Goal: Task Accomplishment & Management: Manage account settings

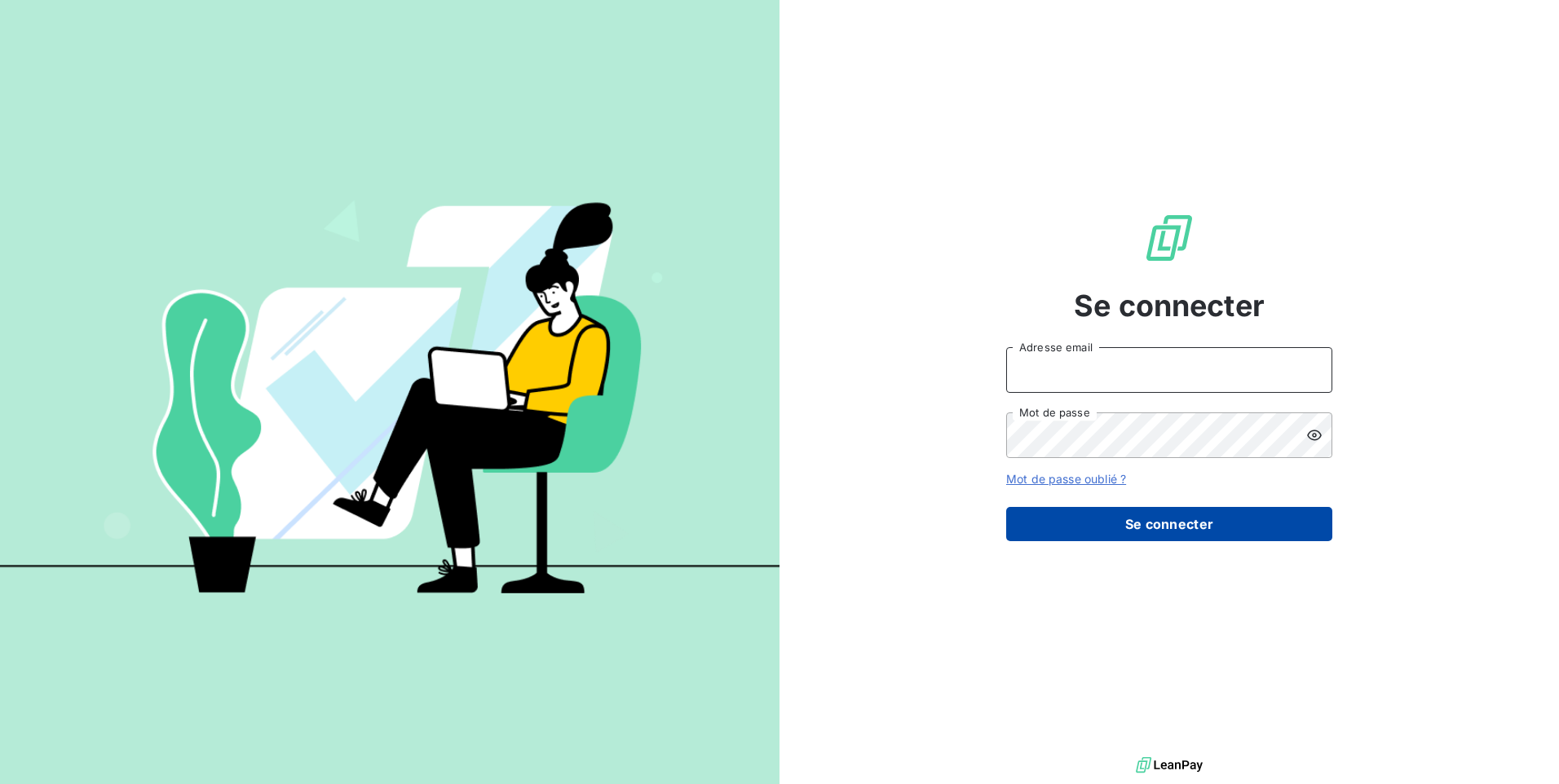
type input "[EMAIL_ADDRESS][DOMAIN_NAME]"
click at [1042, 526] on button "Se connecter" at bounding box center [1169, 524] width 326 height 34
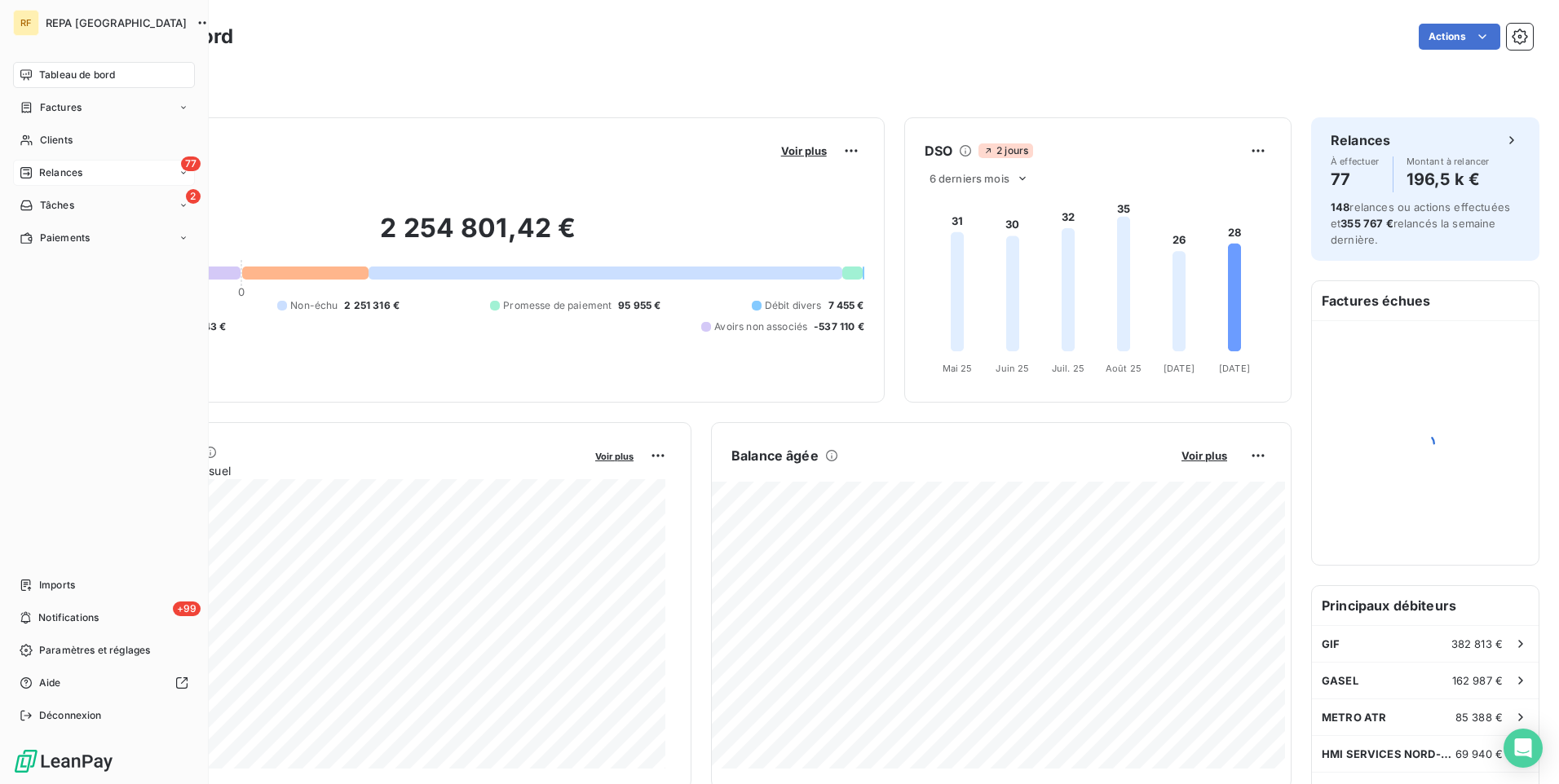
click at [42, 169] on span "Relances" at bounding box center [61, 172] width 44 height 15
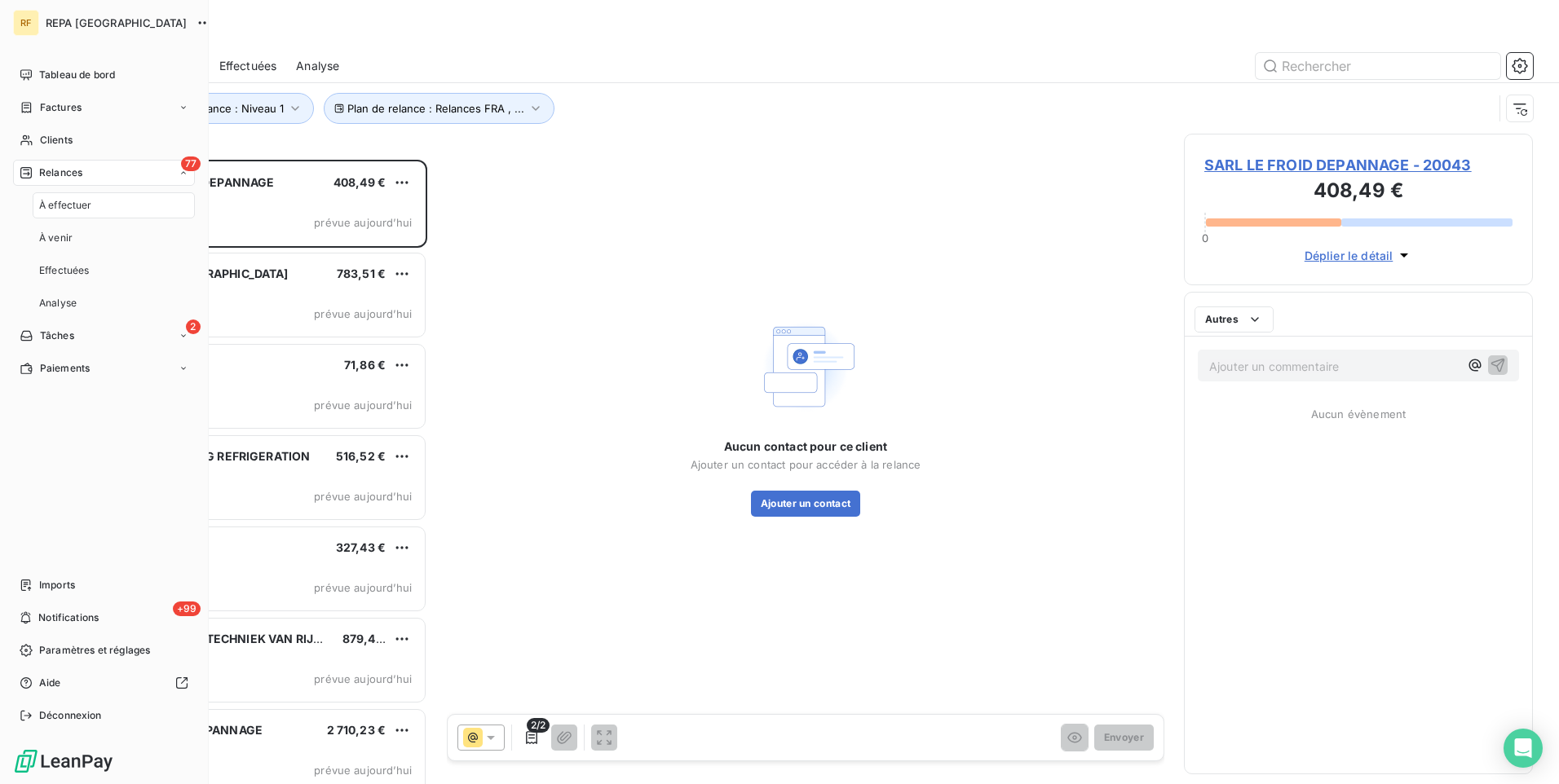
scroll to position [612, 337]
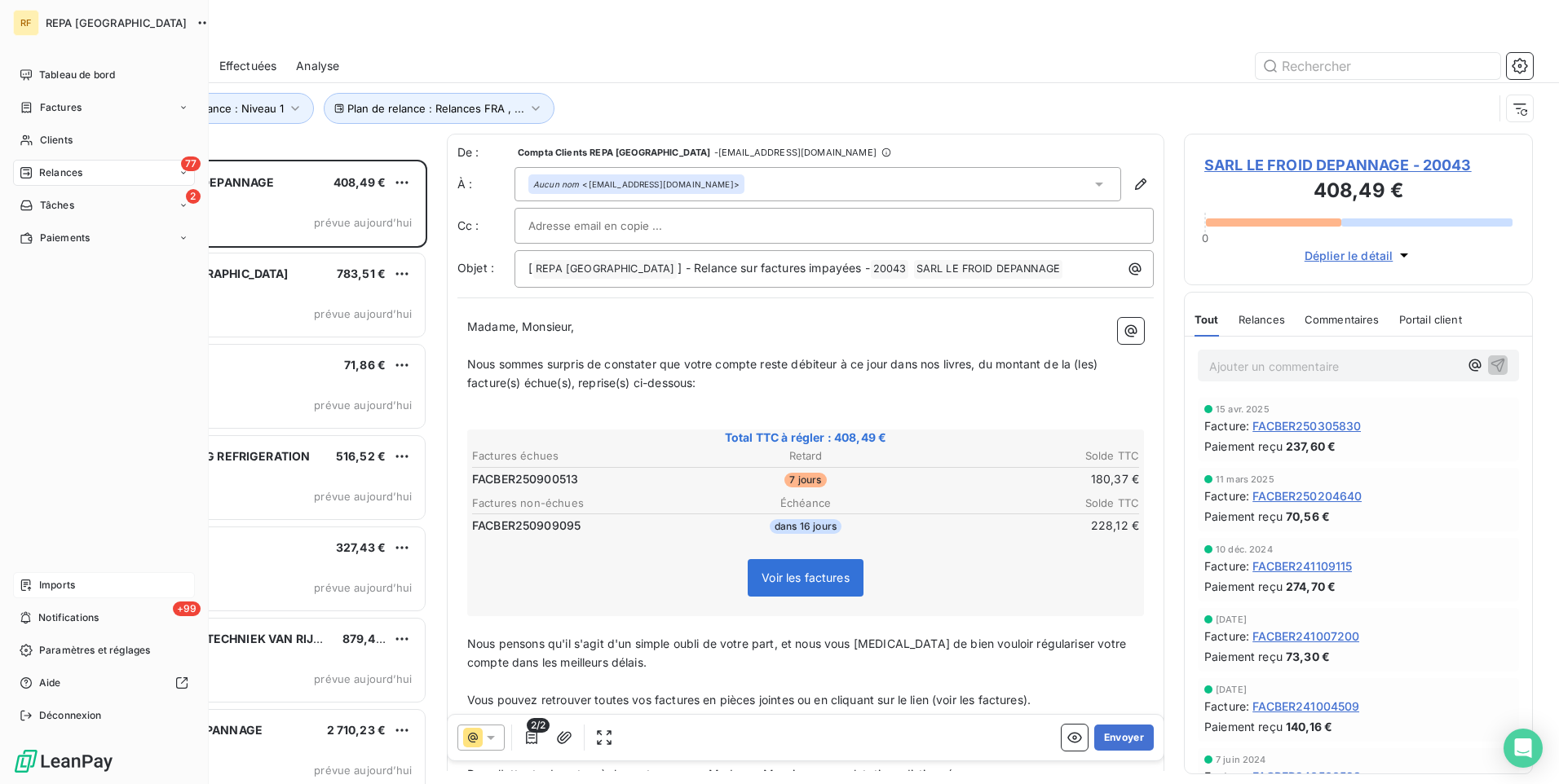
click at [71, 590] on span "Imports" at bounding box center [57, 585] width 36 height 15
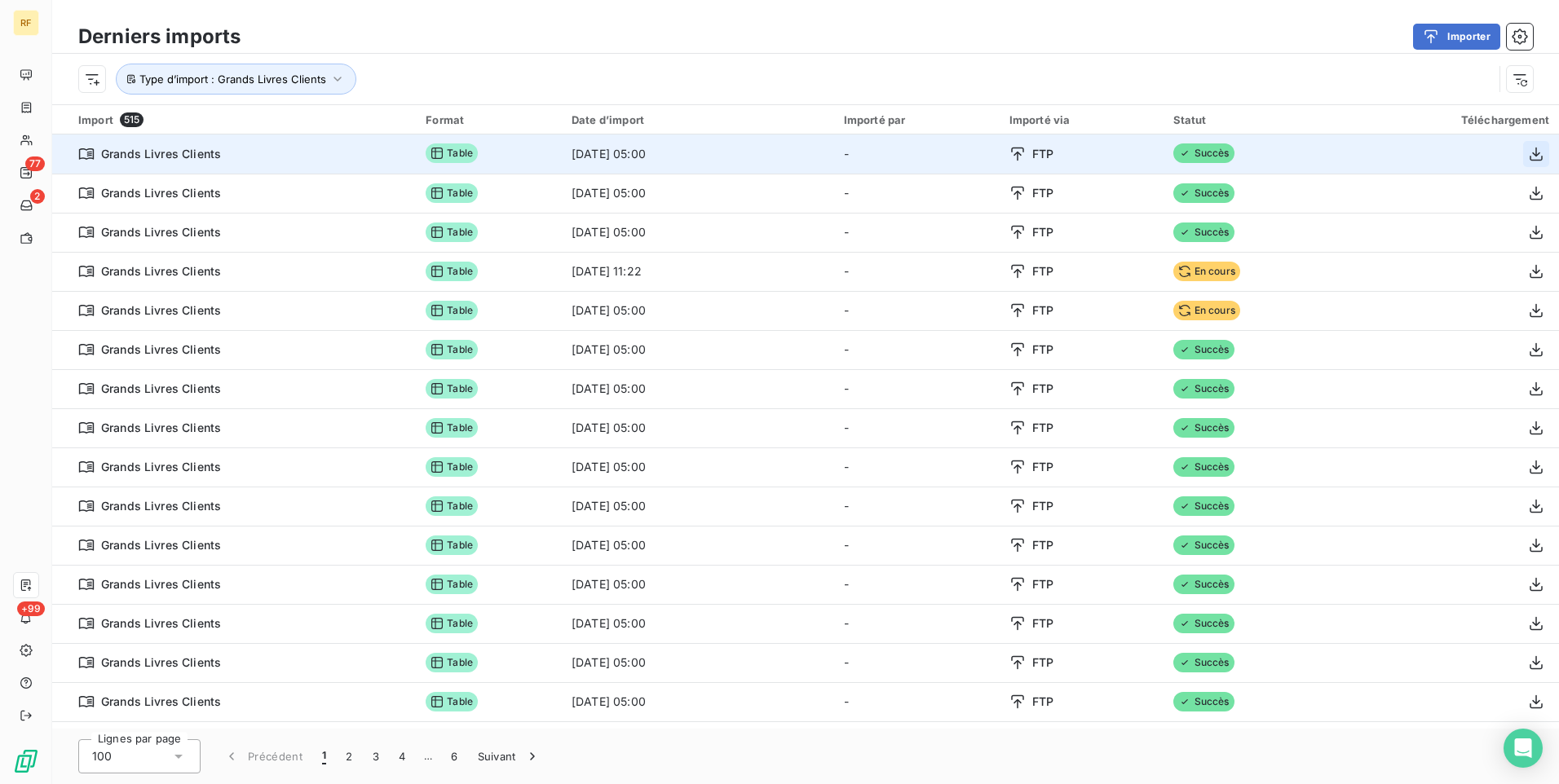
click at [1528, 153] on icon "button" at bounding box center [1536, 154] width 16 height 16
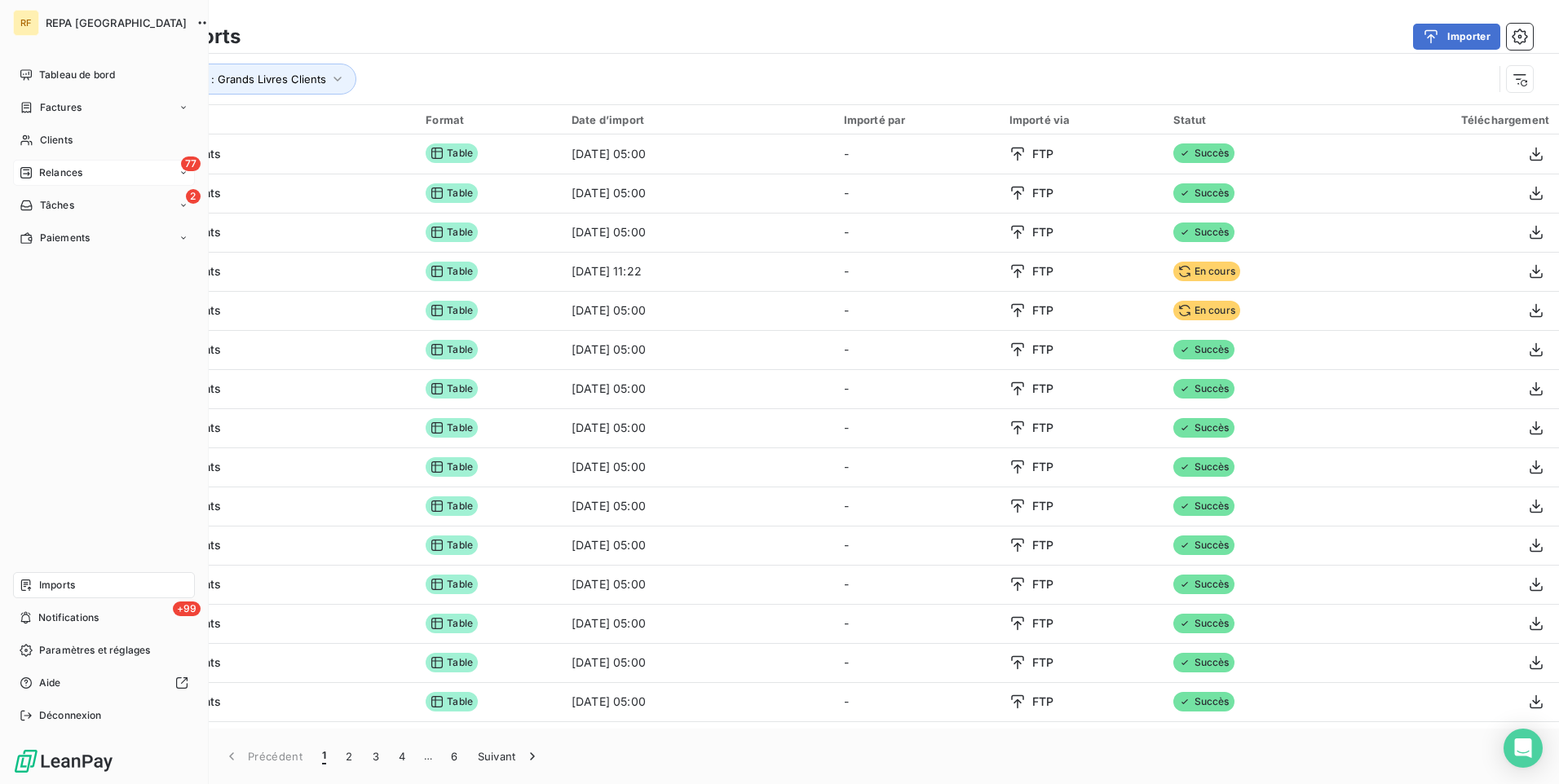
click at [91, 169] on div "77 Relances" at bounding box center [103, 173] width 182 height 26
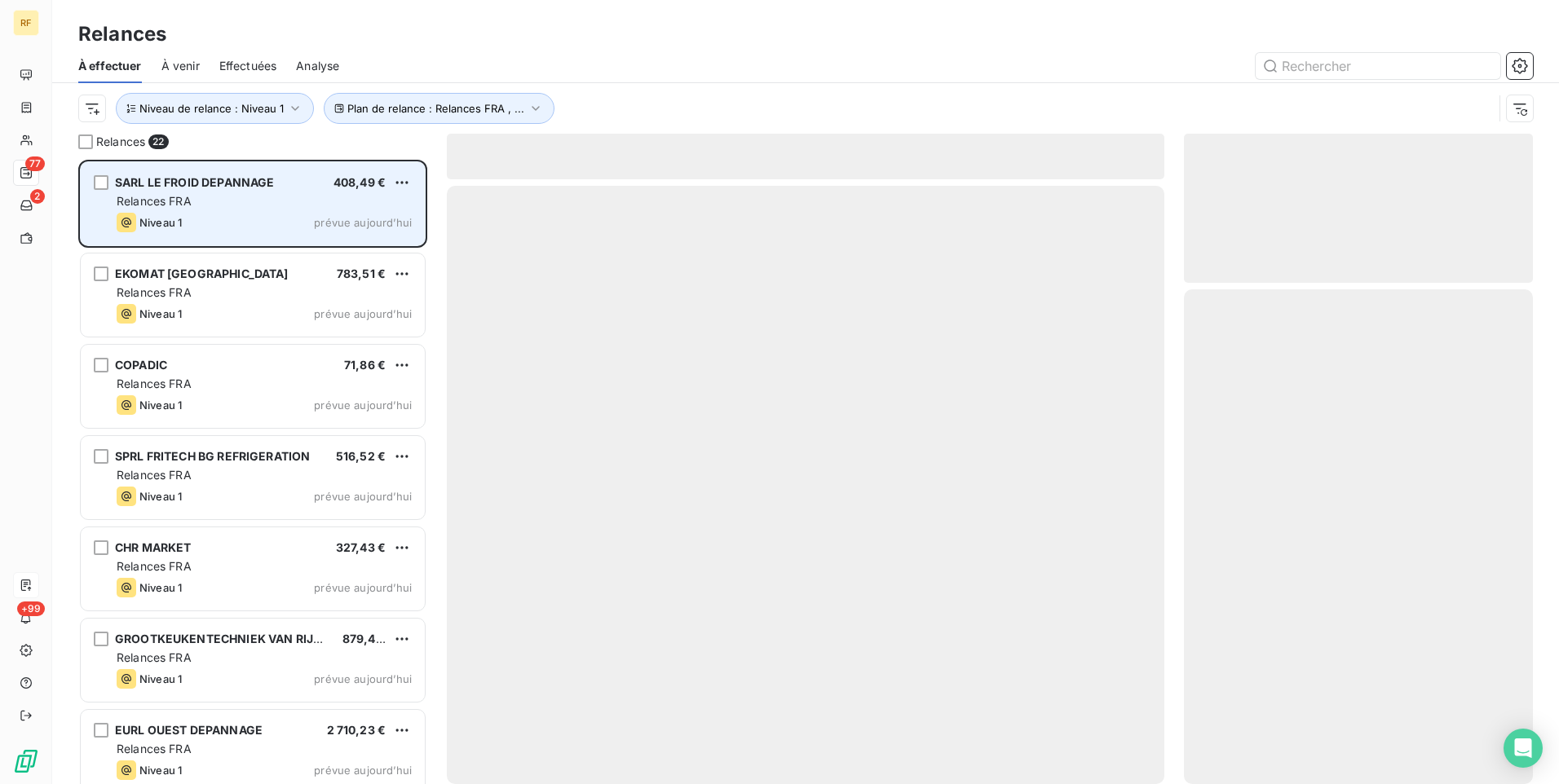
scroll to position [612, 337]
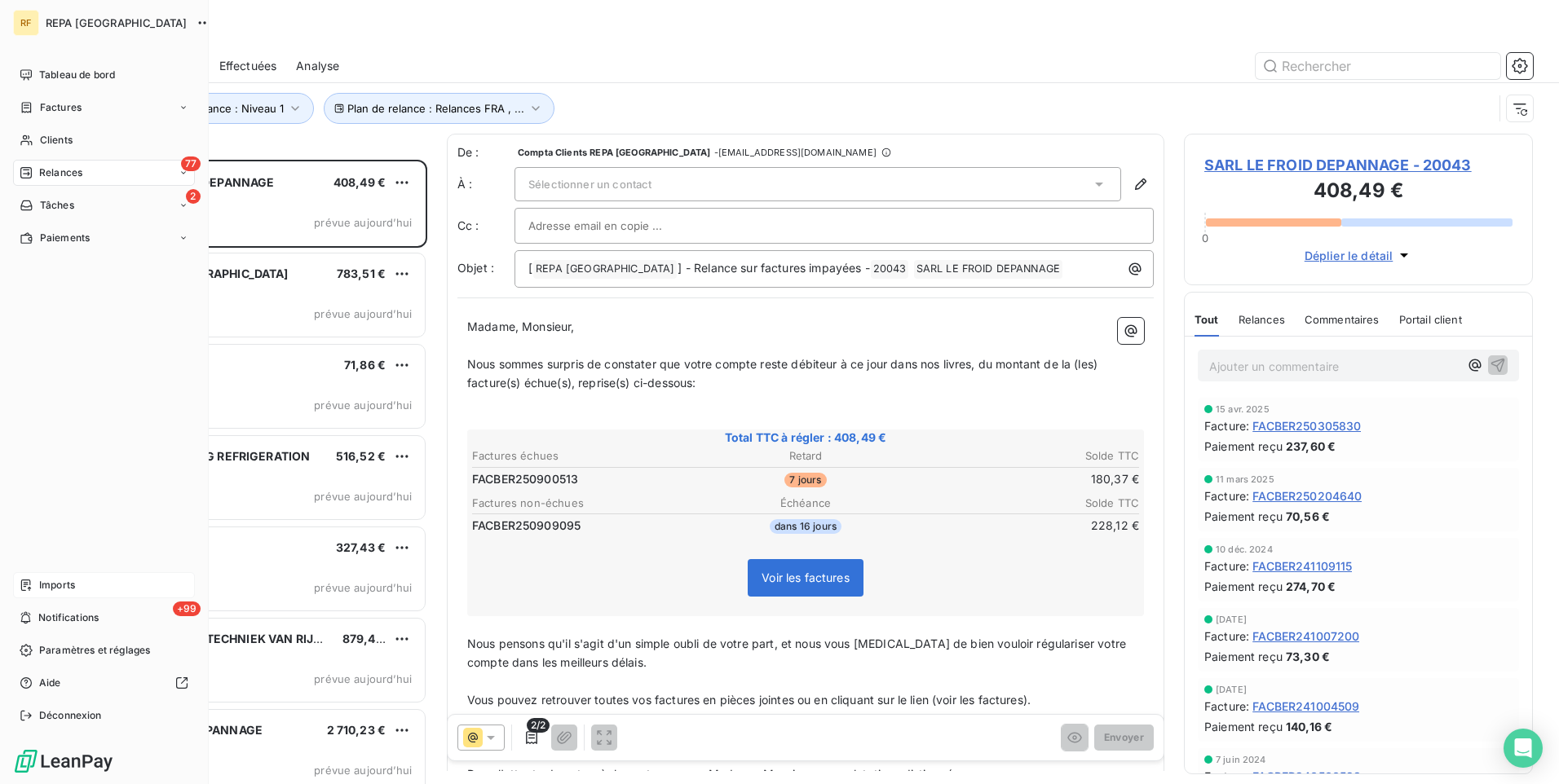
click at [179, 177] on icon at bounding box center [183, 172] width 10 height 10
click at [73, 270] on span "Effectuées" at bounding box center [65, 271] width 51 height 15
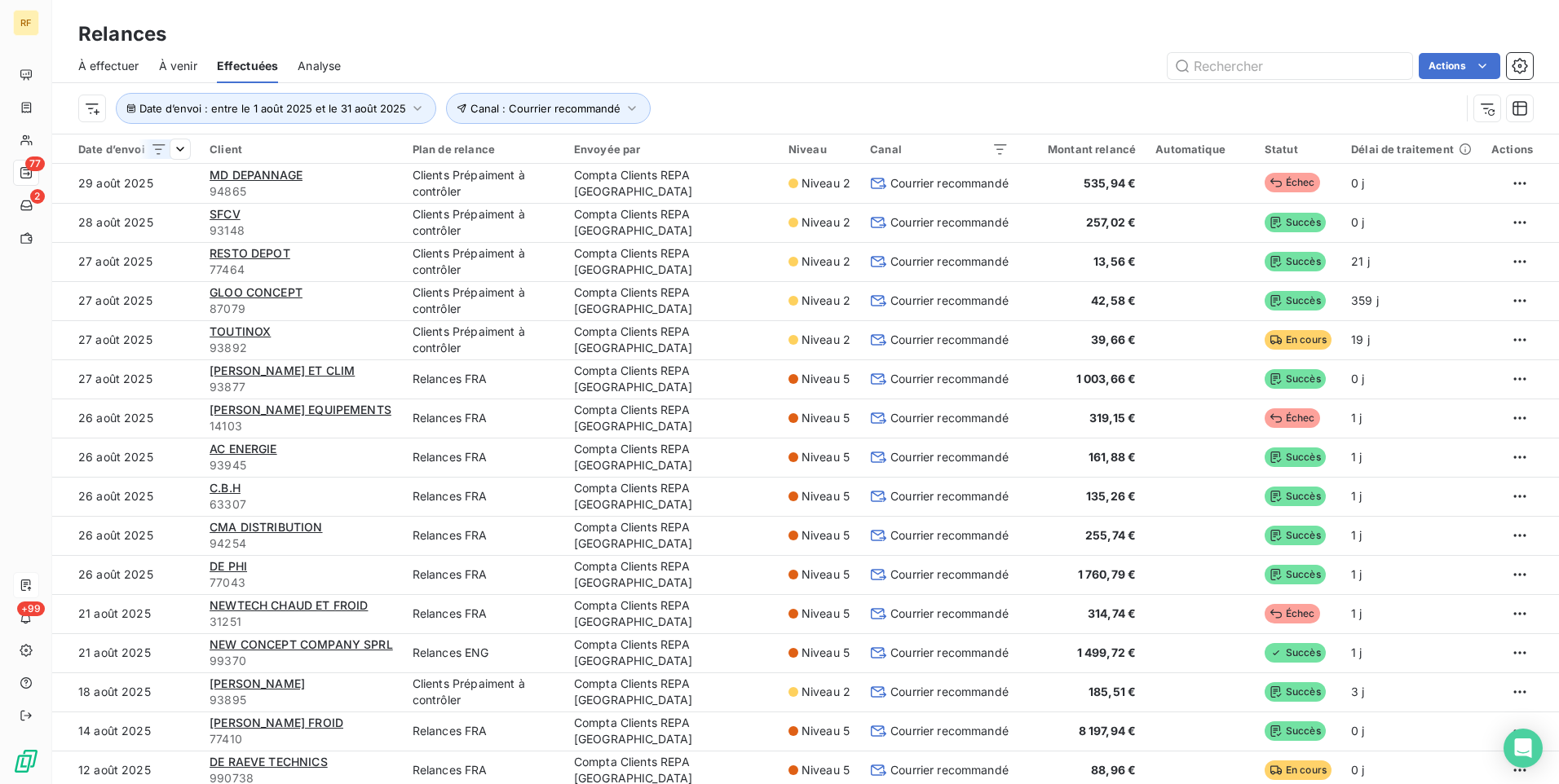
click at [117, 149] on div "Date d’envoi 41" at bounding box center [134, 149] width 112 height 15
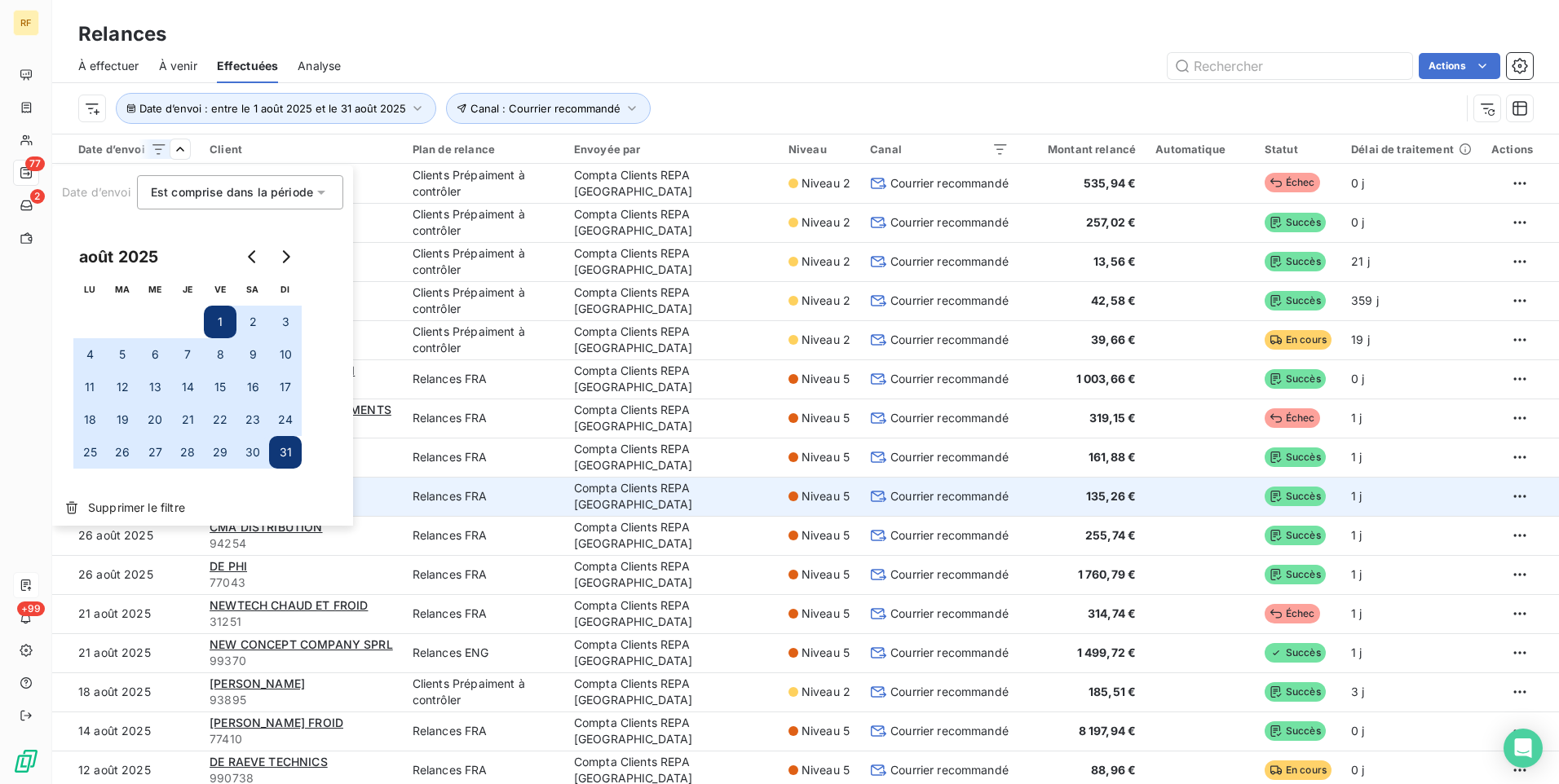
click at [133, 511] on span "Supprimer le filtre" at bounding box center [136, 507] width 97 height 16
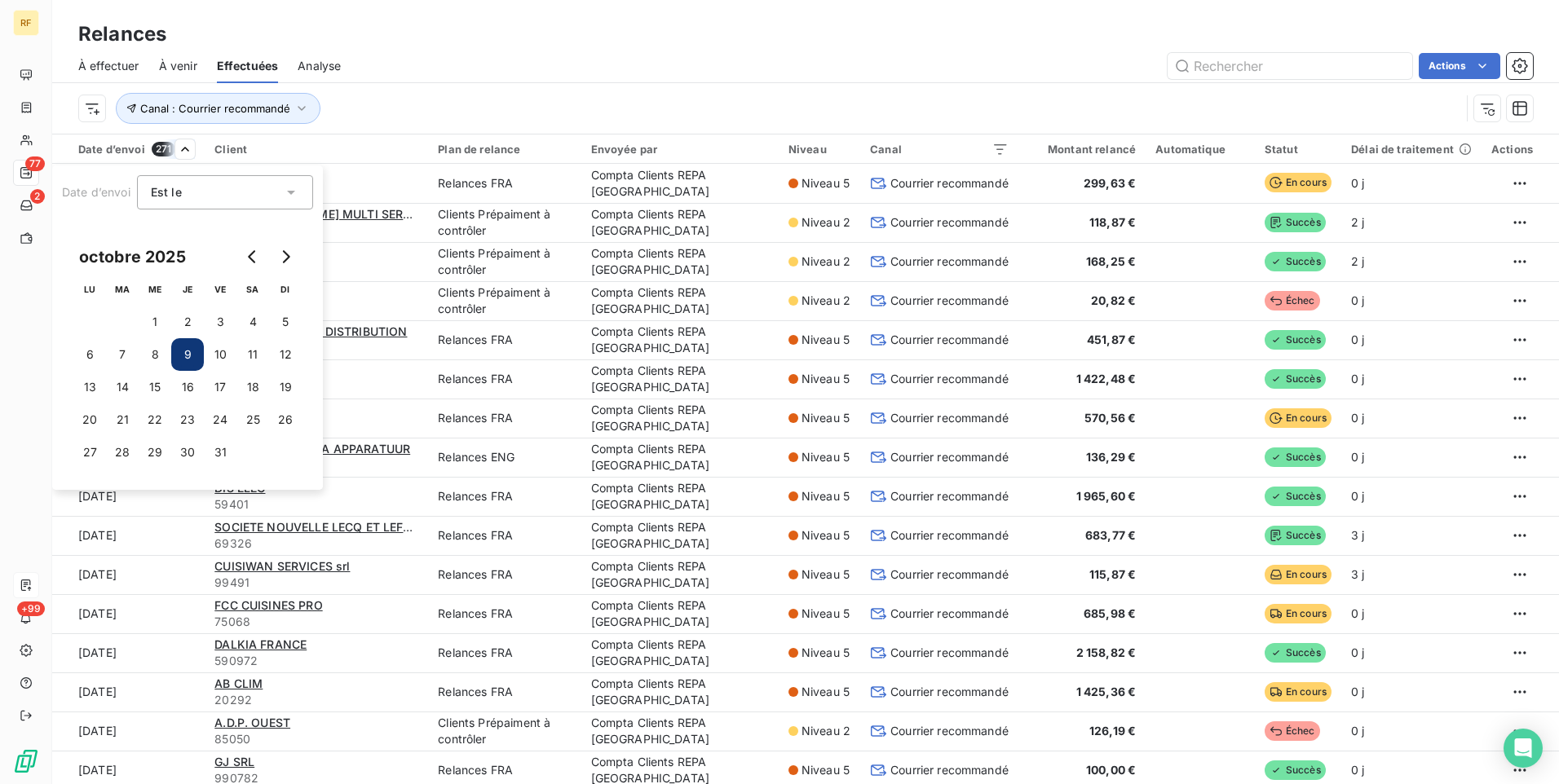
click at [257, 147] on html "RF 77 2 +99 Relances À effectuer À venir Effectuées Analyse Actions Canal : Cou…" at bounding box center [780, 392] width 1559 height 784
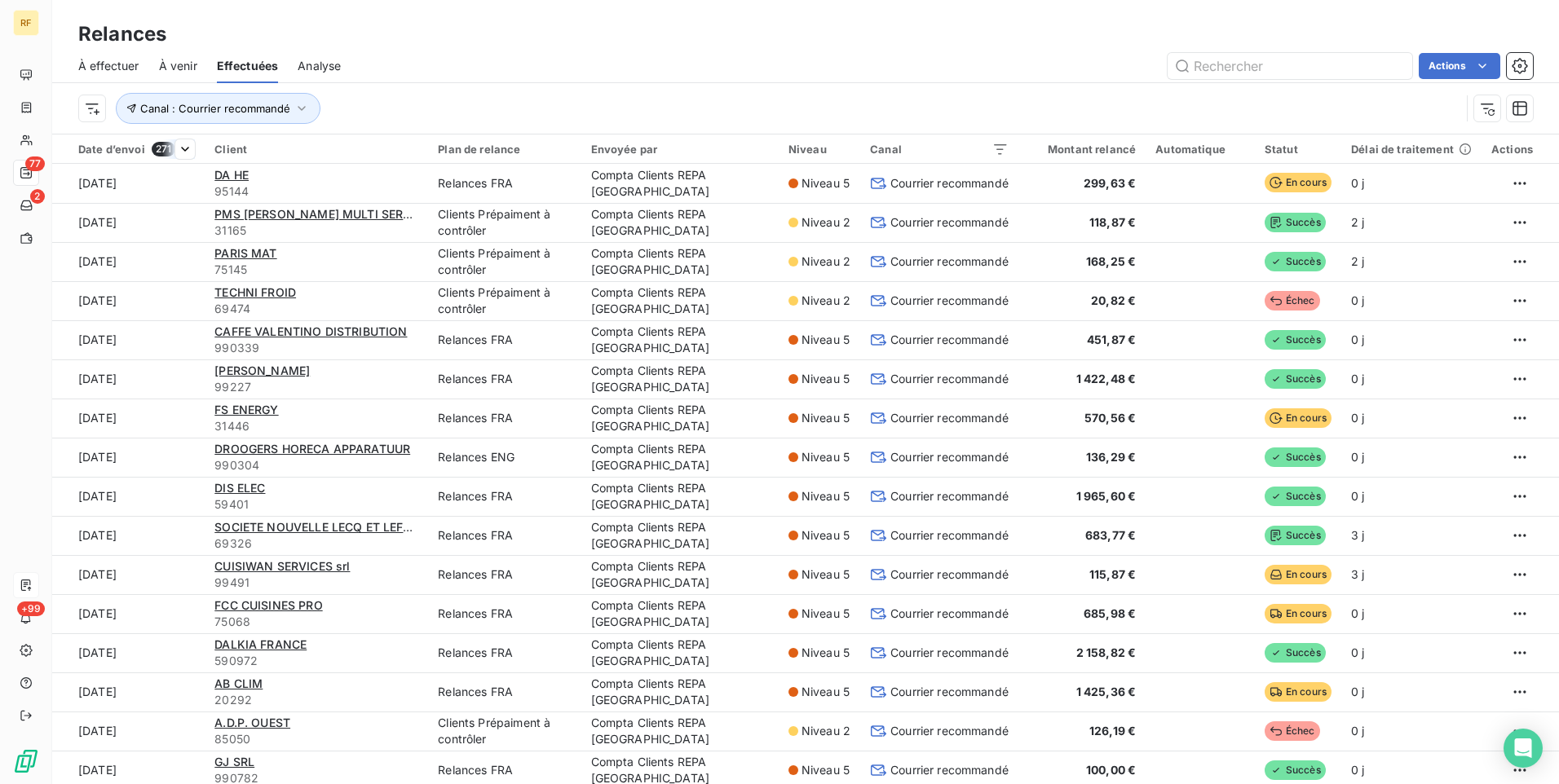
drag, startPoint x: 181, startPoint y: 146, endPoint x: 97, endPoint y: 149, distance: 84.1
click at [178, 146] on html "RF 77 2 +99 Relances À effectuer À venir Effectuées Analyse Actions Canal : Cou…" at bounding box center [780, 392] width 1559 height 784
click at [97, 149] on div "Date d’envoi 271" at bounding box center [136, 149] width 117 height 15
click at [92, 150] on div "Date d’envoi 271" at bounding box center [136, 149] width 117 height 15
click at [99, 149] on div "Date d’envoi 271" at bounding box center [136, 149] width 117 height 15
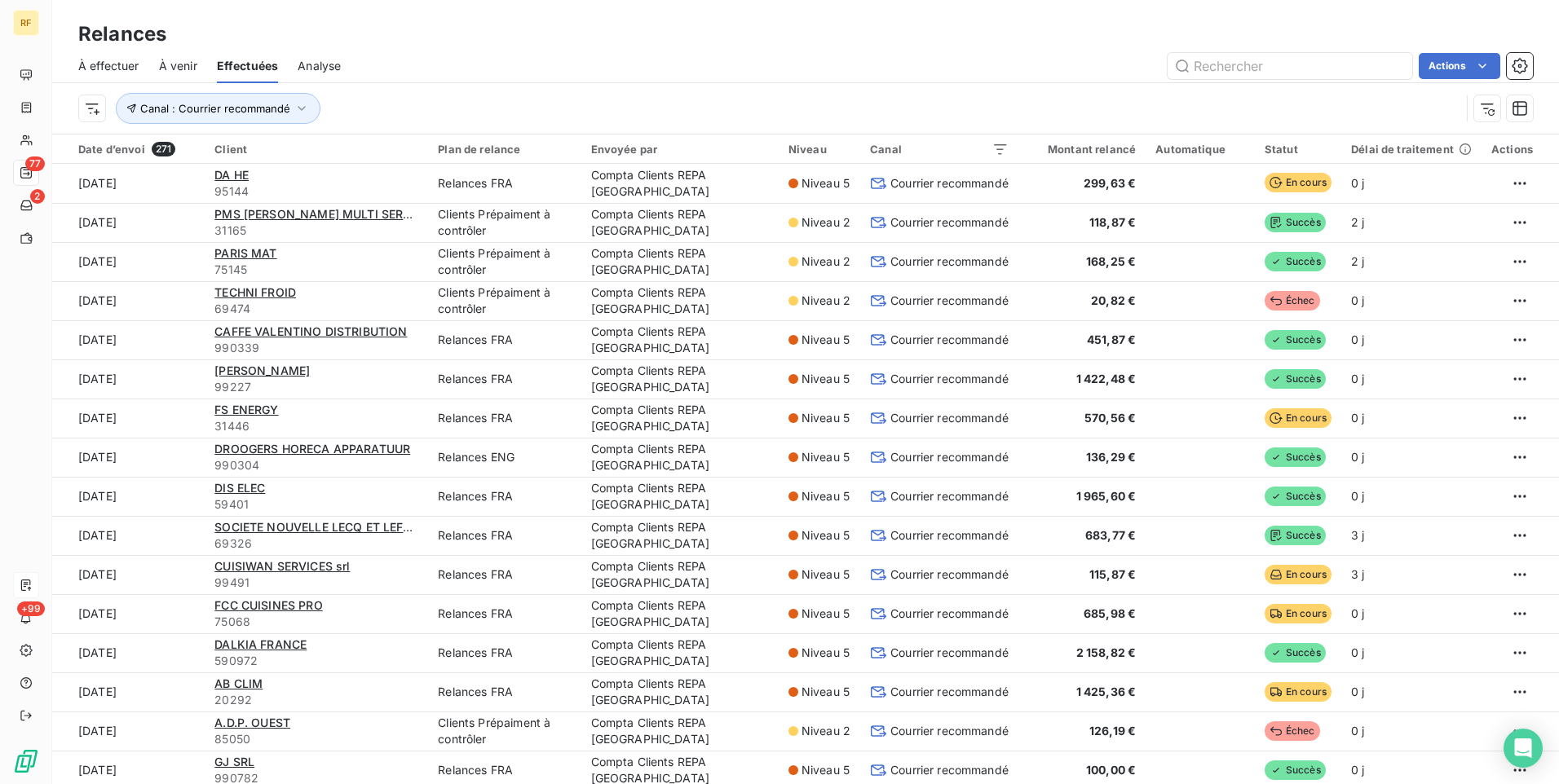
click at [414, 146] on html "RF 77 2 +99 Relances À effectuer À venir Effectuées Analyse Actions Canal : Cou…" at bounding box center [780, 392] width 1559 height 784
click at [540, 112] on div "Canal : Courrier recommandé" at bounding box center [769, 108] width 1382 height 31
click at [1515, 108] on icon "button" at bounding box center [1520, 108] width 16 height 16
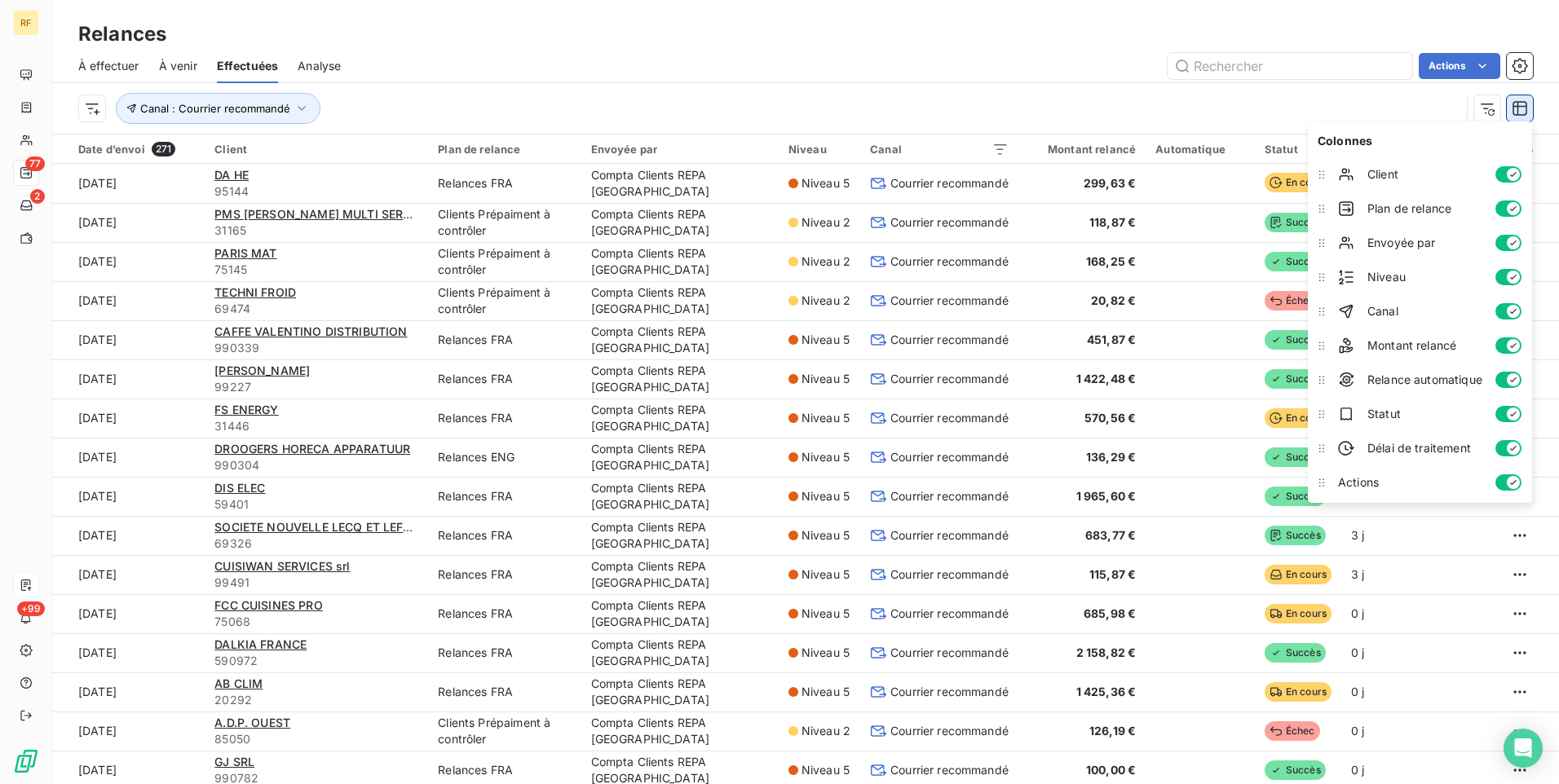
click at [1515, 108] on icon "button" at bounding box center [1520, 108] width 16 height 16
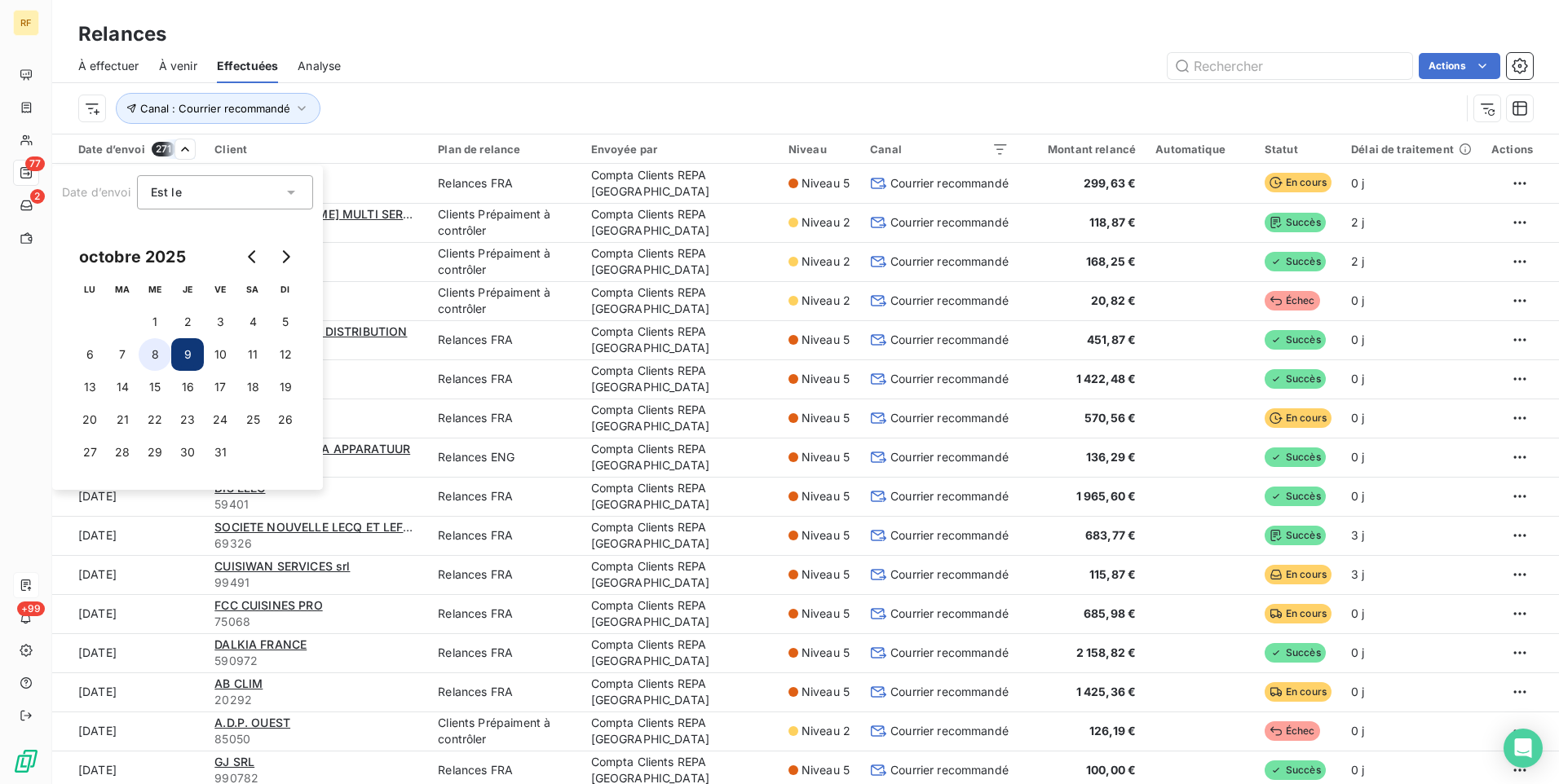
drag, startPoint x: 148, startPoint y: 353, endPoint x: 154, endPoint y: 345, distance: 10.0
click at [148, 352] on button "8" at bounding box center [155, 355] width 33 height 33
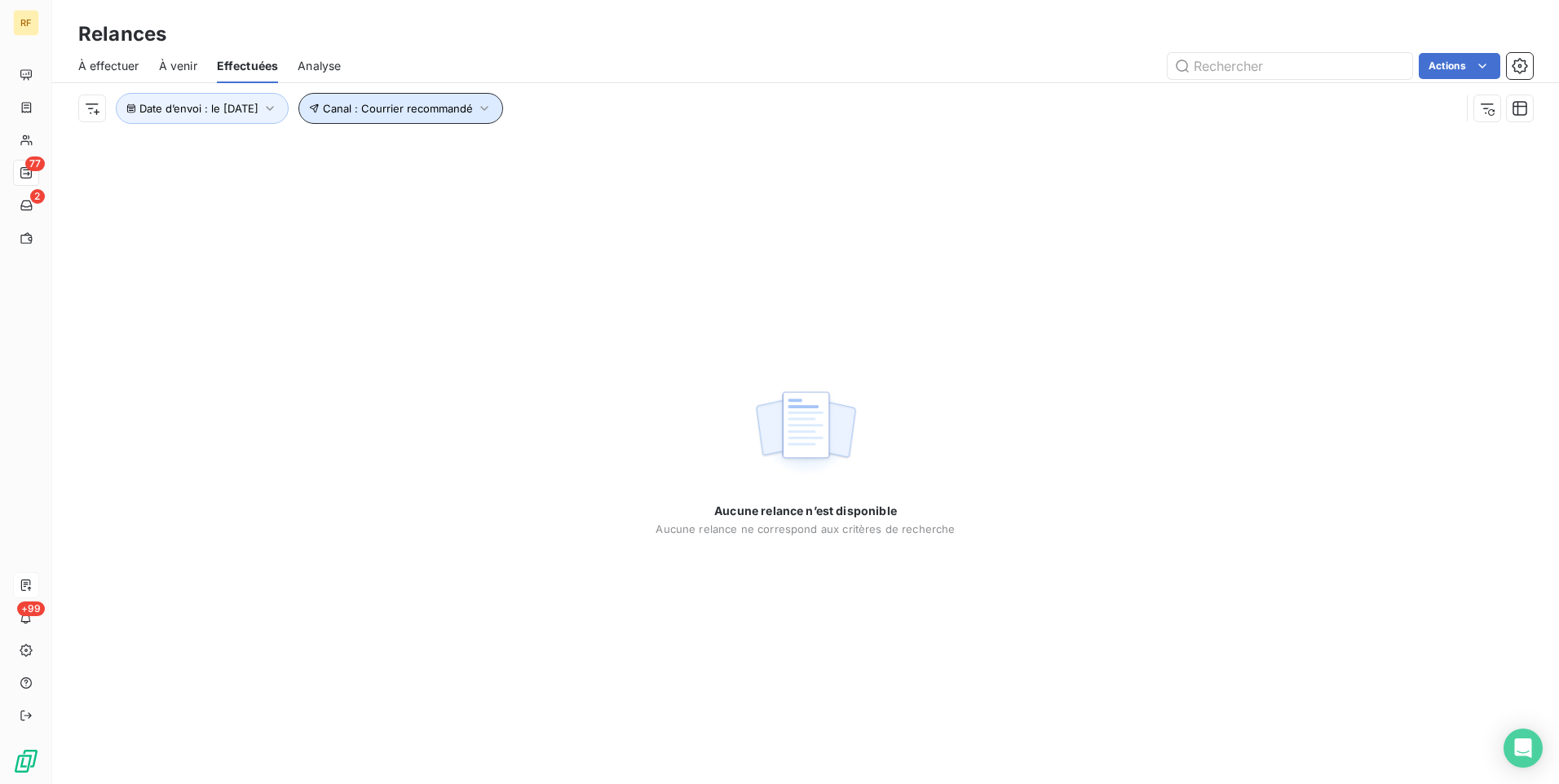
click at [492, 108] on icon "button" at bounding box center [485, 108] width 16 height 16
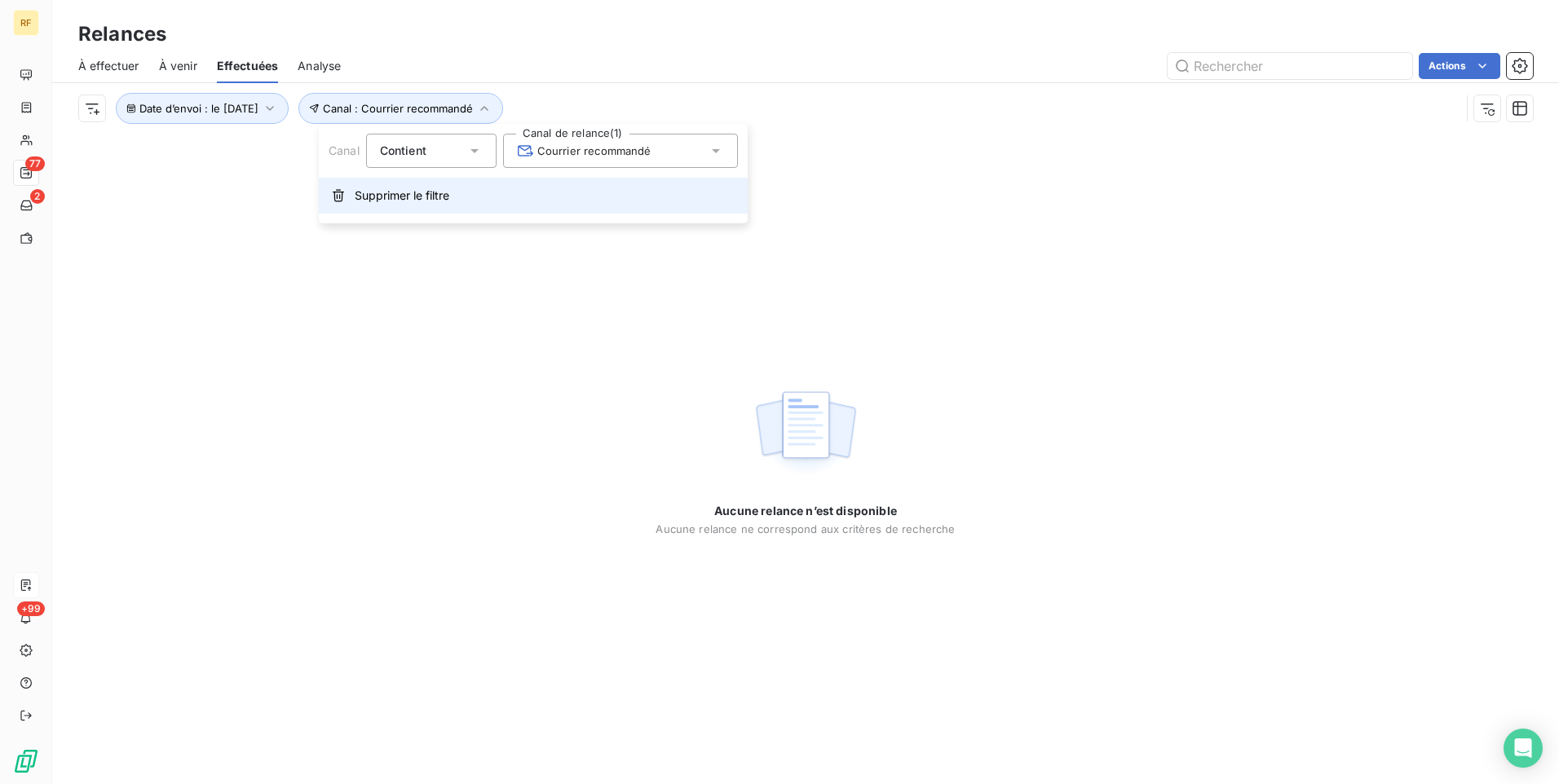
click at [417, 194] on span "Supprimer le filtre" at bounding box center [402, 195] width 94 height 16
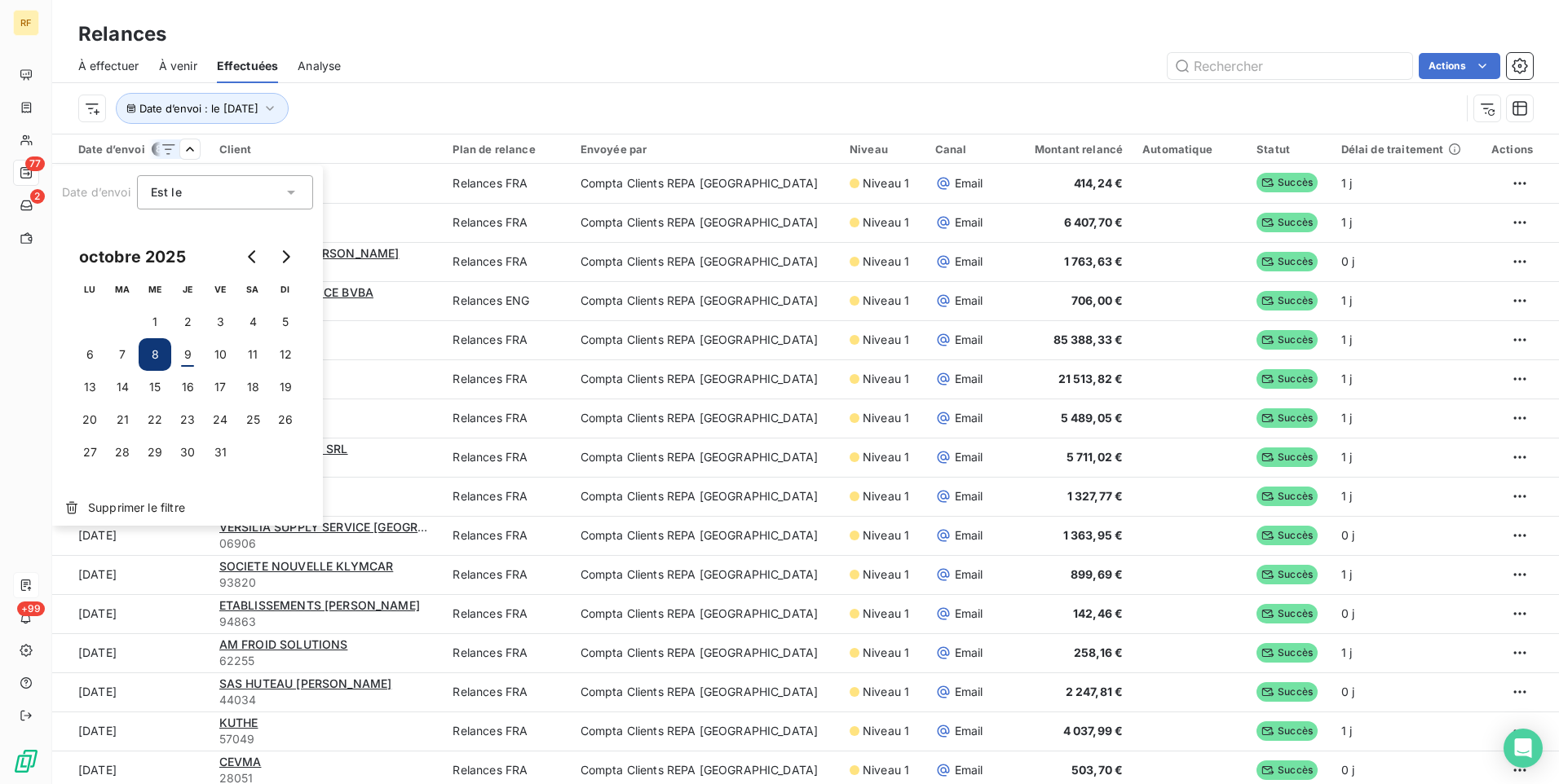
click at [197, 201] on div "Est le eq" at bounding box center [217, 192] width 132 height 23
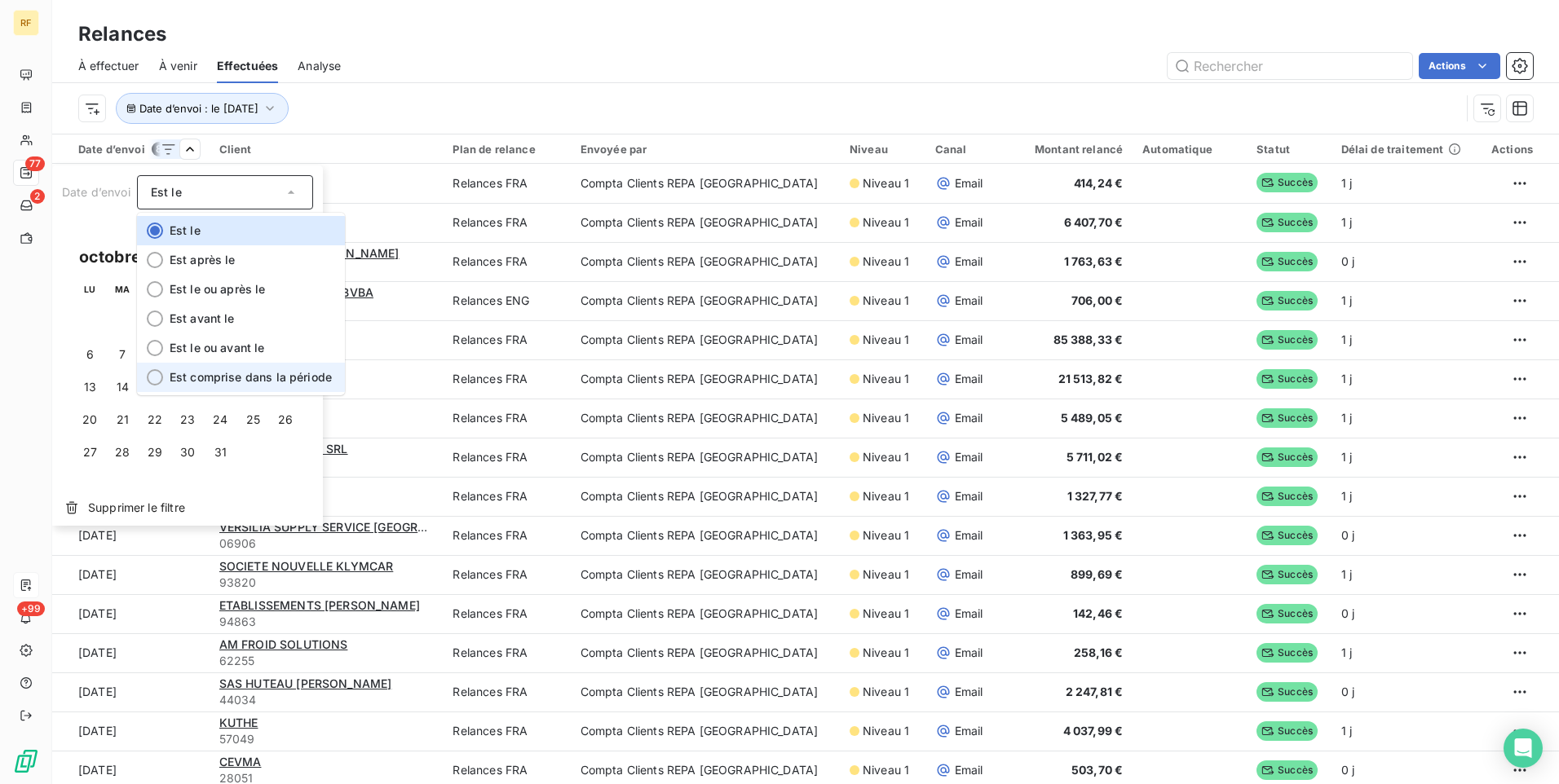
click at [228, 386] on li "Est comprise dans la période" at bounding box center [241, 378] width 208 height 30
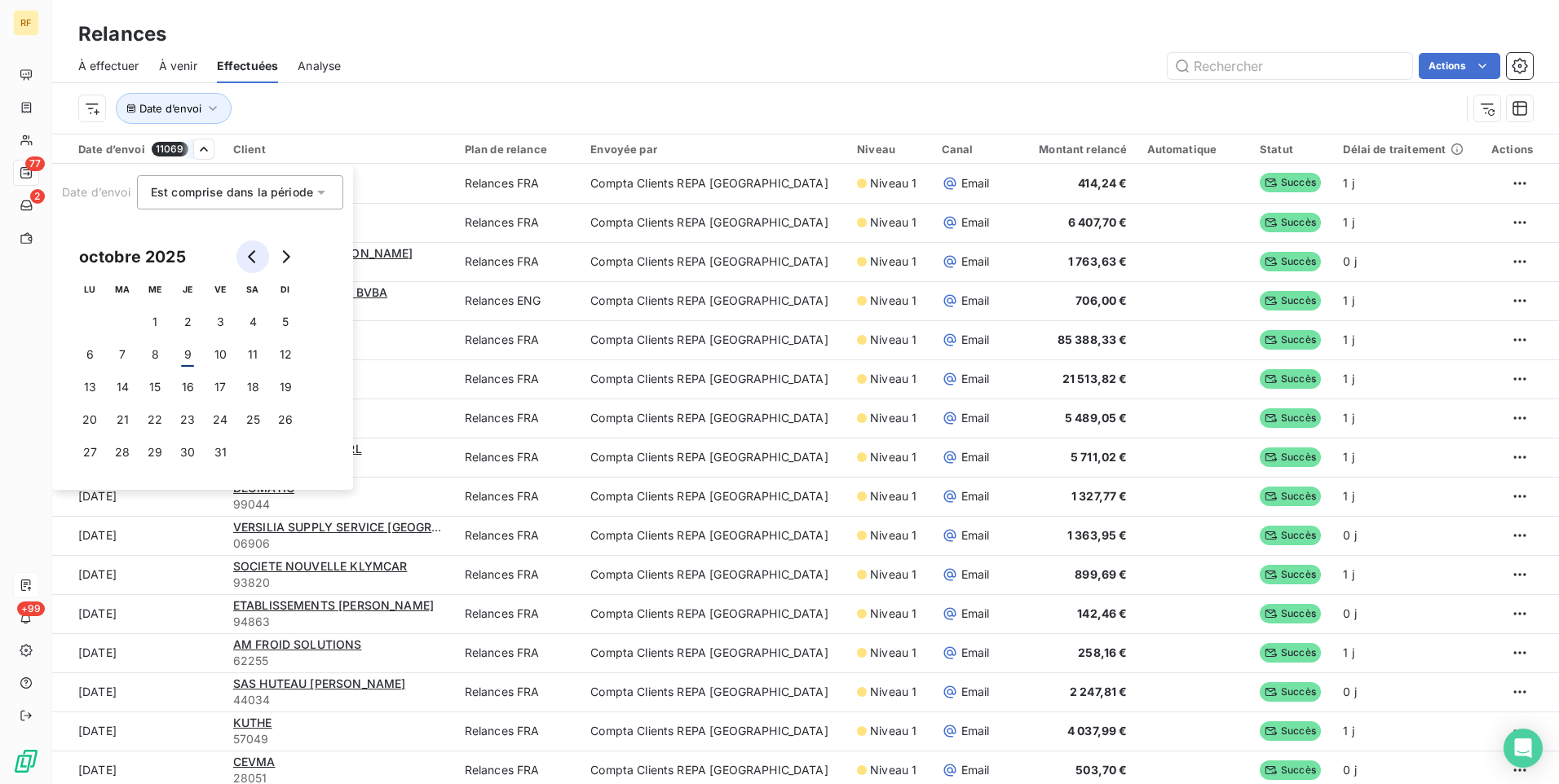
click at [251, 268] on button "Go to previous month" at bounding box center [253, 257] width 33 height 33
click at [255, 266] on button "Go to previous month" at bounding box center [253, 257] width 33 height 33
click at [117, 315] on button "1" at bounding box center [122, 322] width 33 height 33
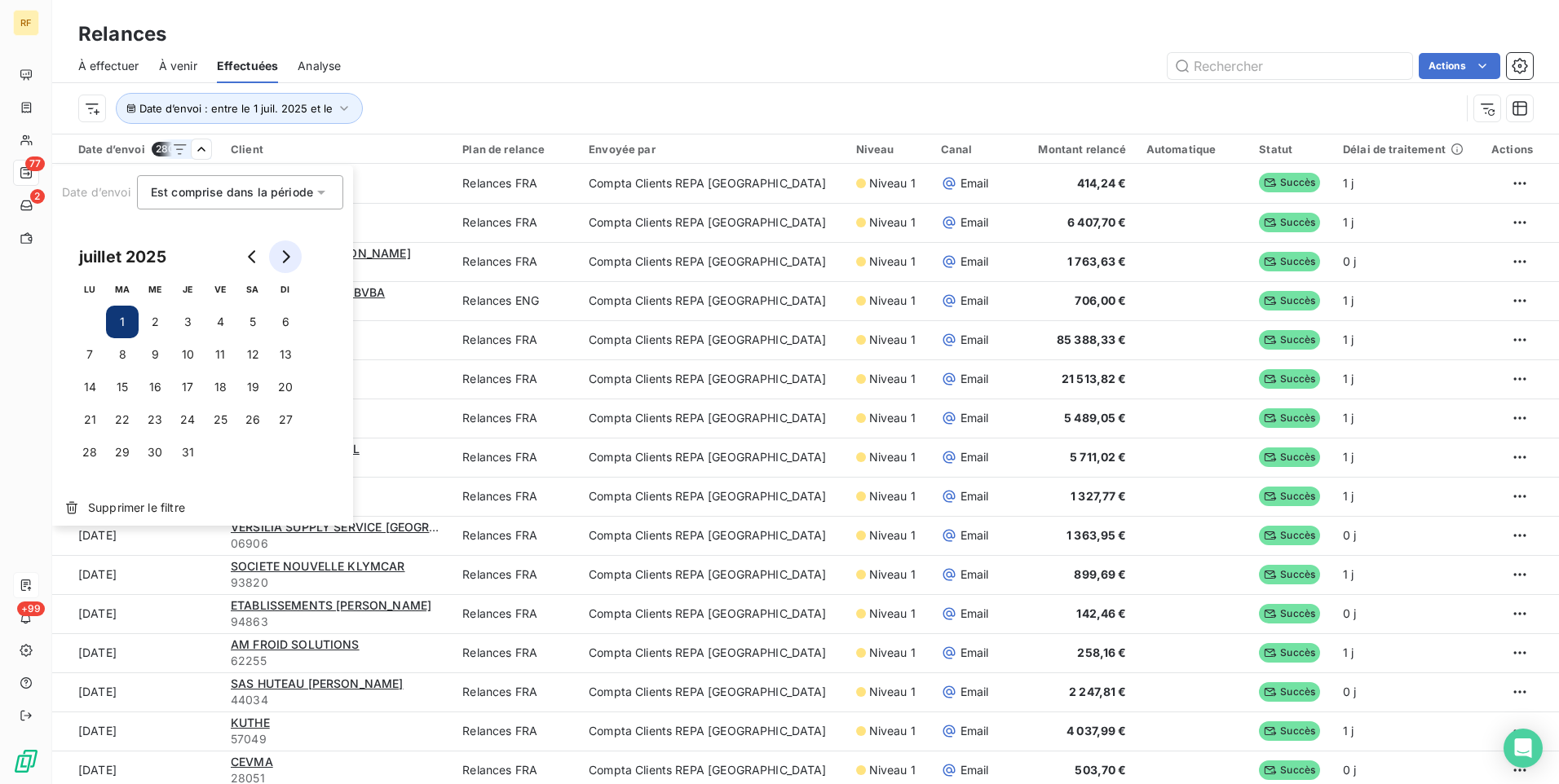
click at [283, 272] on button "Go to next month" at bounding box center [286, 257] width 33 height 33
click at [284, 269] on button "Go to next month" at bounding box center [286, 257] width 33 height 33
click at [290, 257] on icon "Go to next month" at bounding box center [285, 257] width 13 height 13
click at [283, 320] on button "5" at bounding box center [286, 322] width 33 height 33
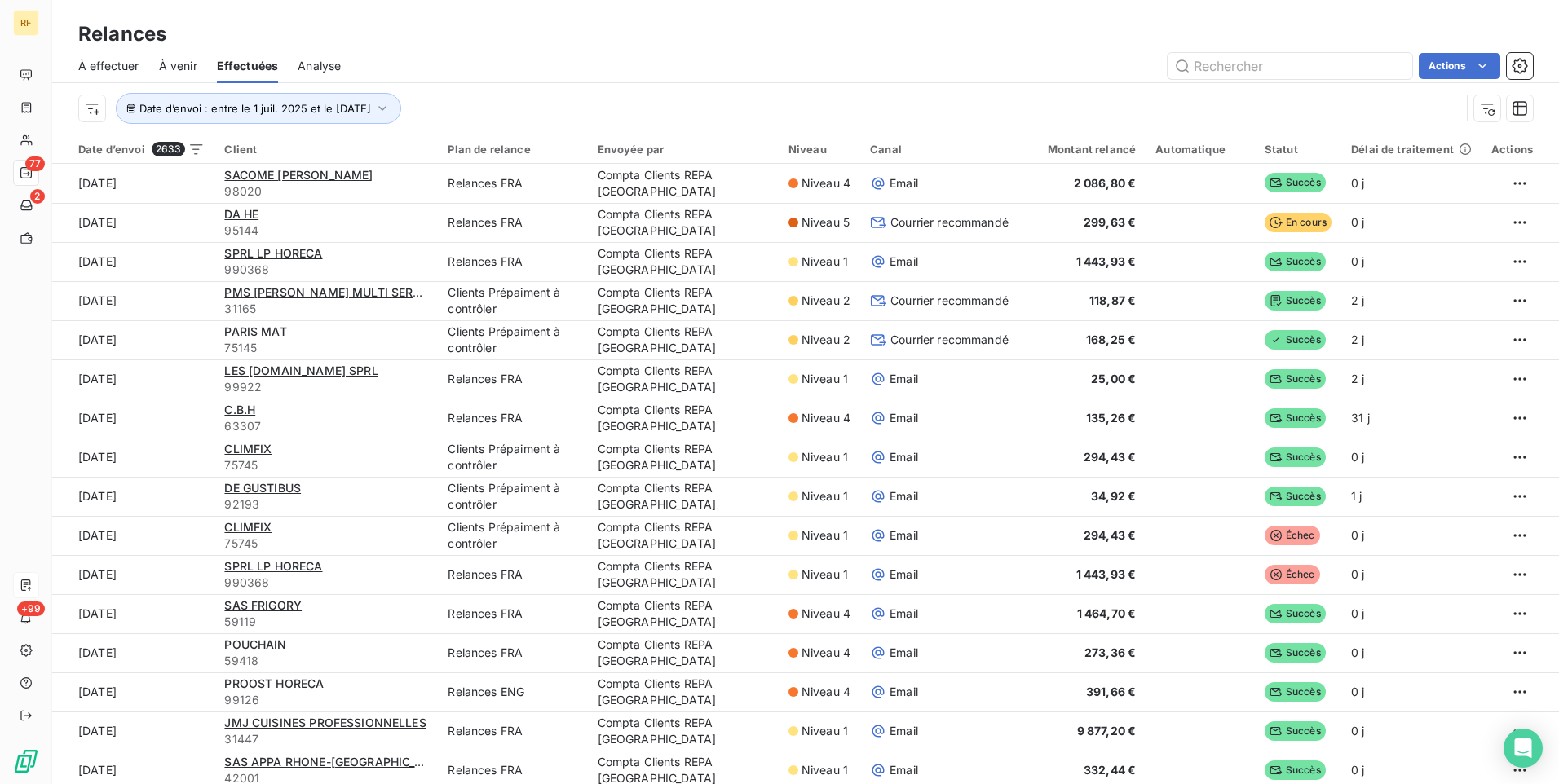
click at [525, 85] on html "RF 77 2 +99 Relances À effectuer À venir Effectuées Analyse Actions Date d’envo…" at bounding box center [780, 392] width 1559 height 784
